Goal: Task Accomplishment & Management: Complete application form

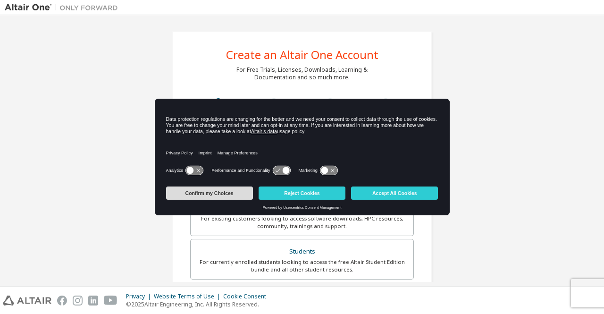
click at [215, 191] on button "Confirm my Choices" at bounding box center [209, 192] width 87 height 13
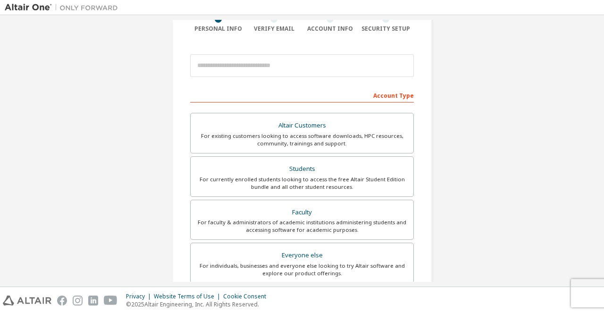
scroll to position [82, 0]
click at [380, 178] on div "For currently enrolled students looking to access the free Altair Student Editi…" at bounding box center [301, 183] width 211 height 15
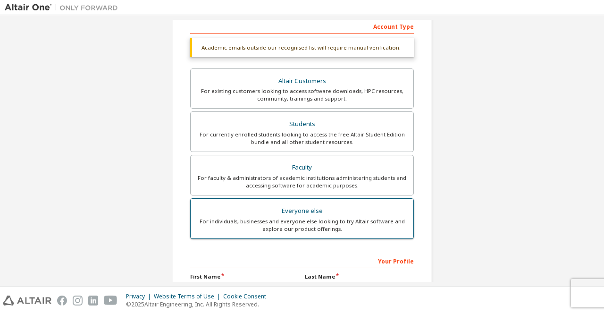
scroll to position [260, 0]
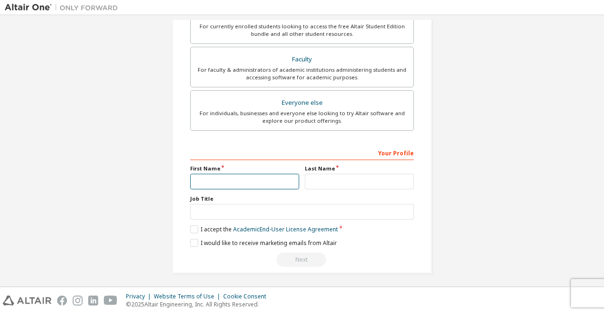
click at [282, 174] on input "text" at bounding box center [244, 182] width 109 height 16
type input "*********"
type input "**********"
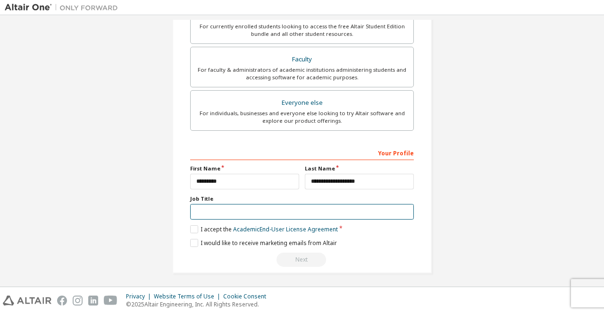
click at [278, 212] on input "text" at bounding box center [302, 212] width 224 height 16
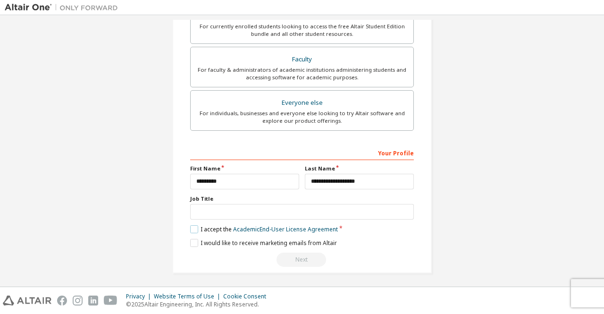
click at [191, 230] on label "I accept the Academic End-User License Agreement" at bounding box center [264, 229] width 148 height 8
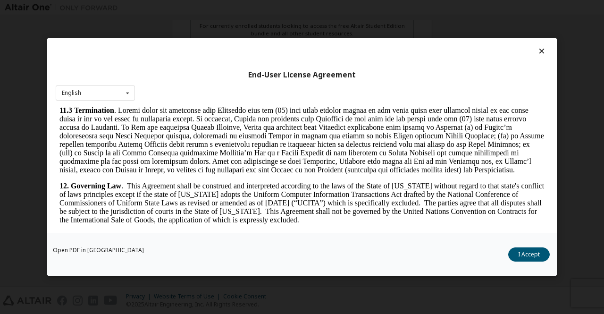
scroll to position [1560, 0]
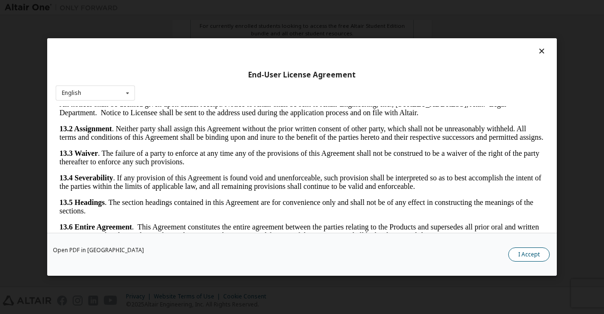
click at [529, 252] on button "I Accept" at bounding box center [529, 254] width 42 height 14
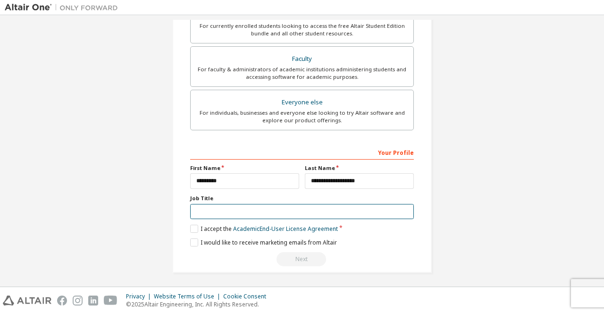
click at [230, 209] on input "text" at bounding box center [302, 212] width 224 height 16
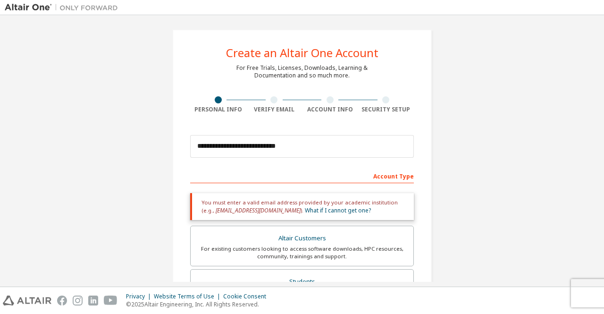
scroll to position [0, 0]
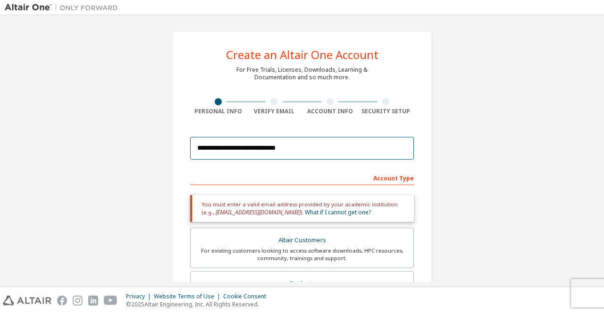
click at [298, 158] on input "**********" at bounding box center [302, 148] width 224 height 23
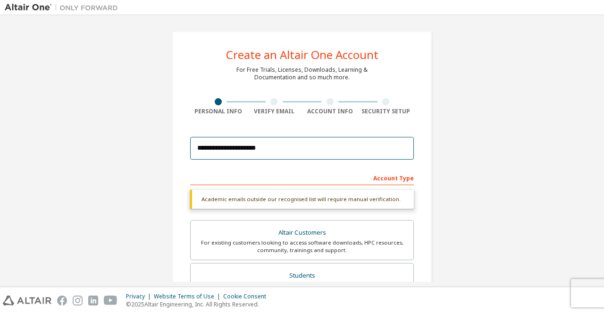
type input "**********"
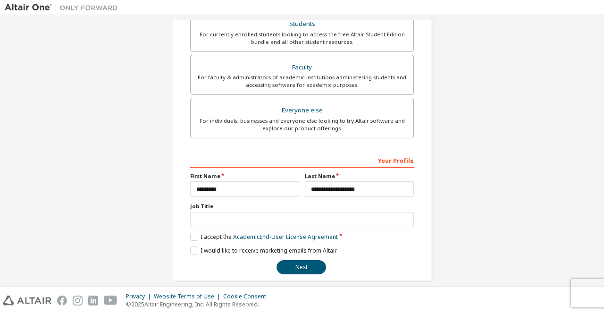
scroll to position [235, 0]
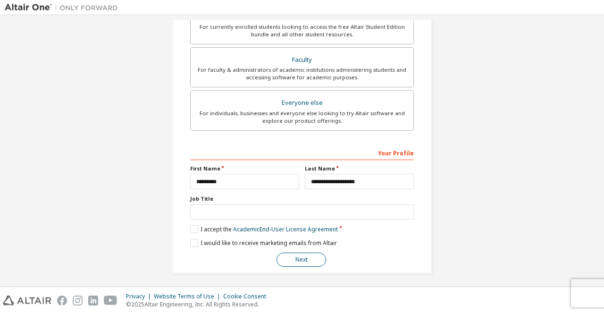
click at [309, 259] on button "Next" at bounding box center [301, 259] width 50 height 14
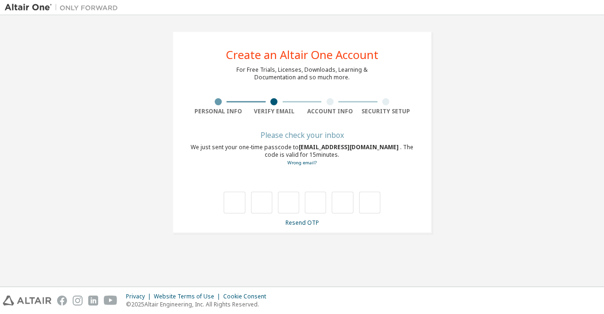
scroll to position [0, 0]
type input "*"
click at [291, 213] on input "*" at bounding box center [288, 203] width 21 height 22
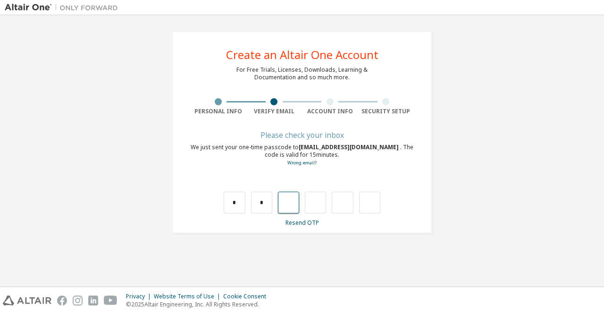
click at [291, 213] on input "text" at bounding box center [288, 203] width 21 height 22
type input "*"
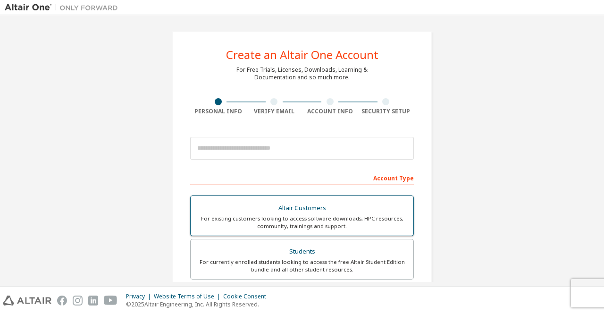
scroll to position [235, 0]
